Goal: Task Accomplishment & Management: Use online tool/utility

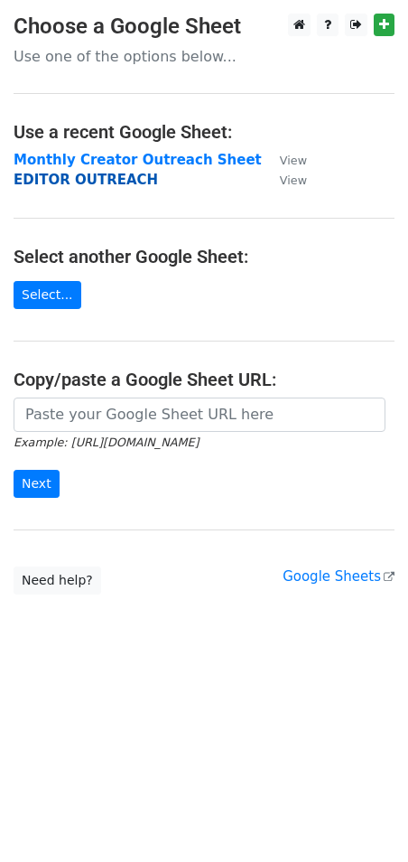
click at [82, 173] on strong "EDITOR OUTREACH" at bounding box center [86, 180] width 145 height 16
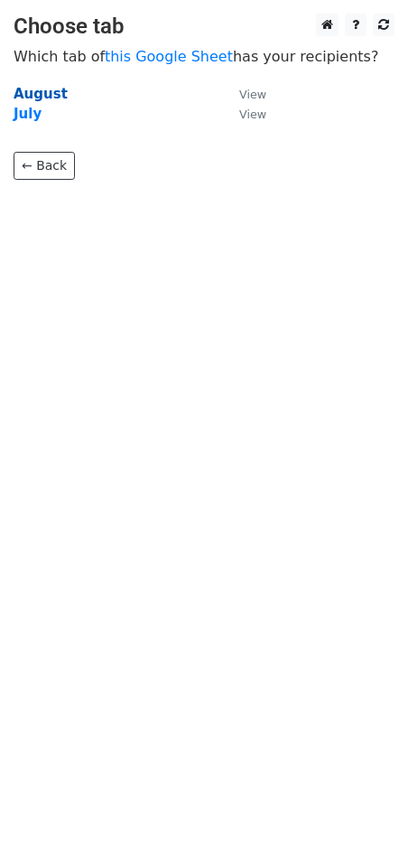
click at [44, 96] on strong "August" at bounding box center [41, 94] width 54 height 16
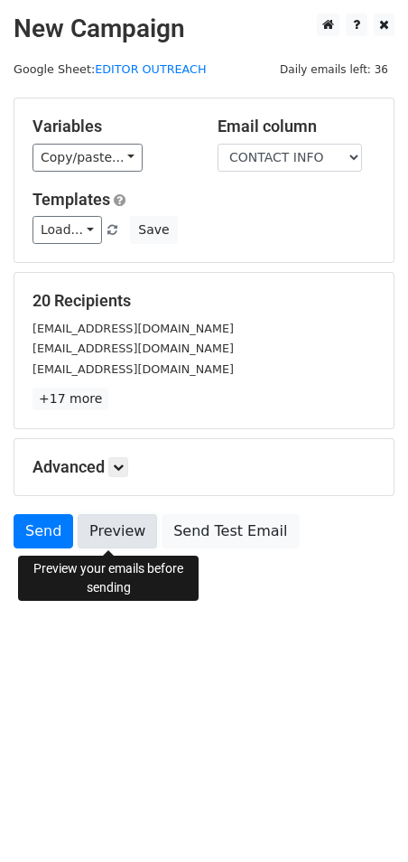
click at [90, 537] on link "Preview" at bounding box center [118, 531] width 80 height 34
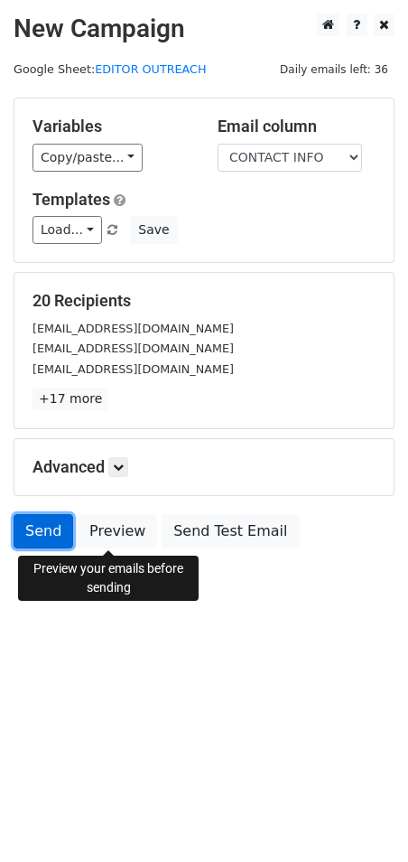
click at [40, 530] on link "Send" at bounding box center [44, 531] width 60 height 34
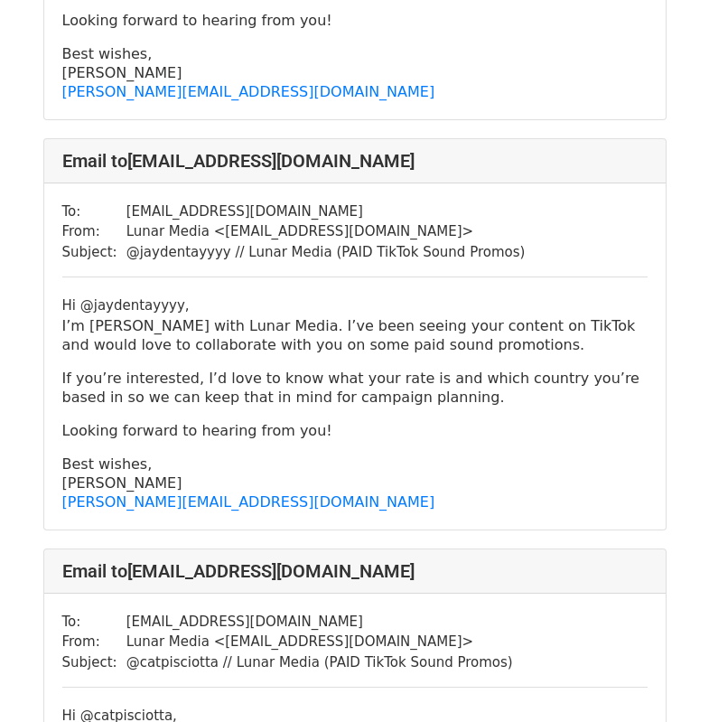
scroll to position [1265, 0]
